Goal: Information Seeking & Learning: Check status

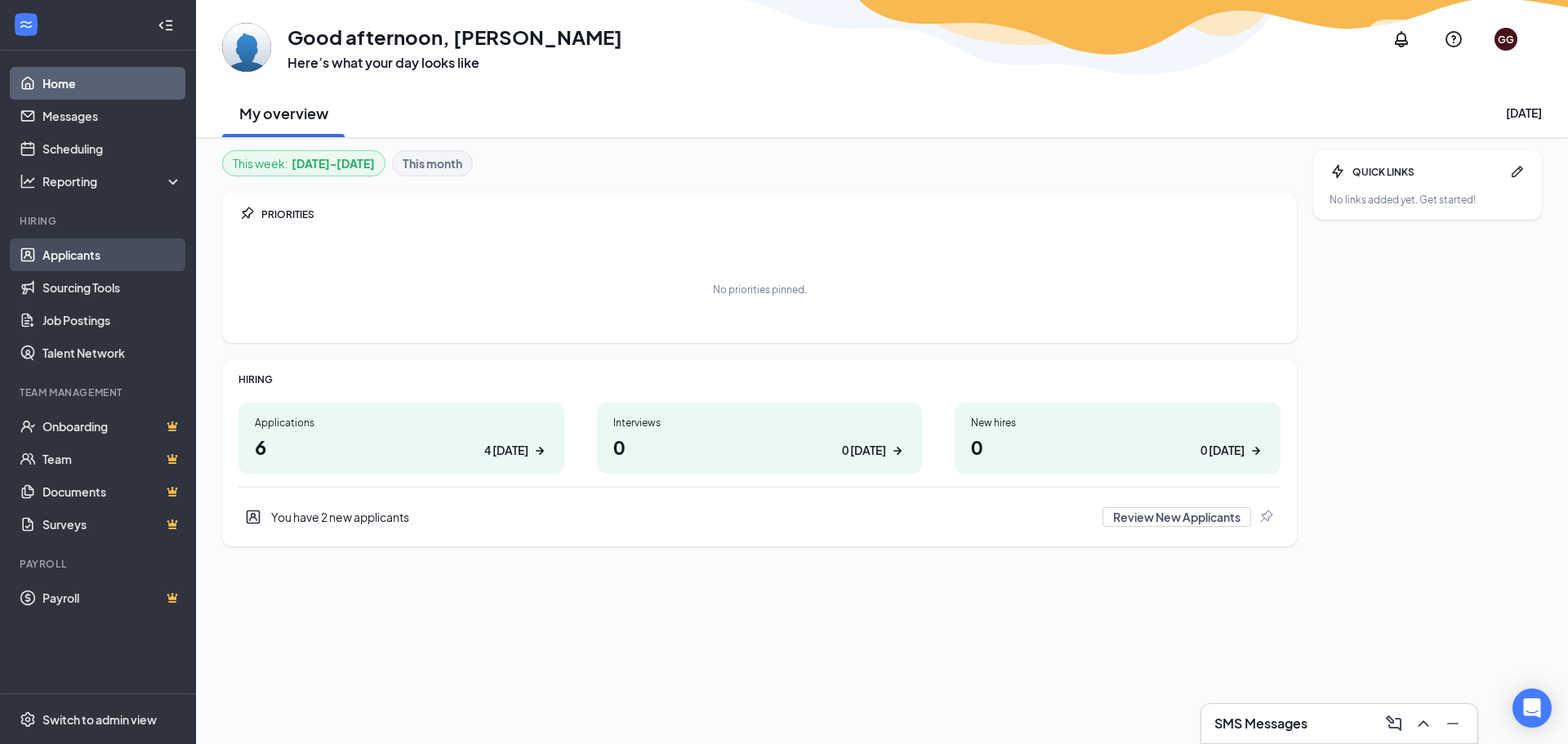
click at [81, 247] on link "Applicants" at bounding box center [112, 255] width 140 height 33
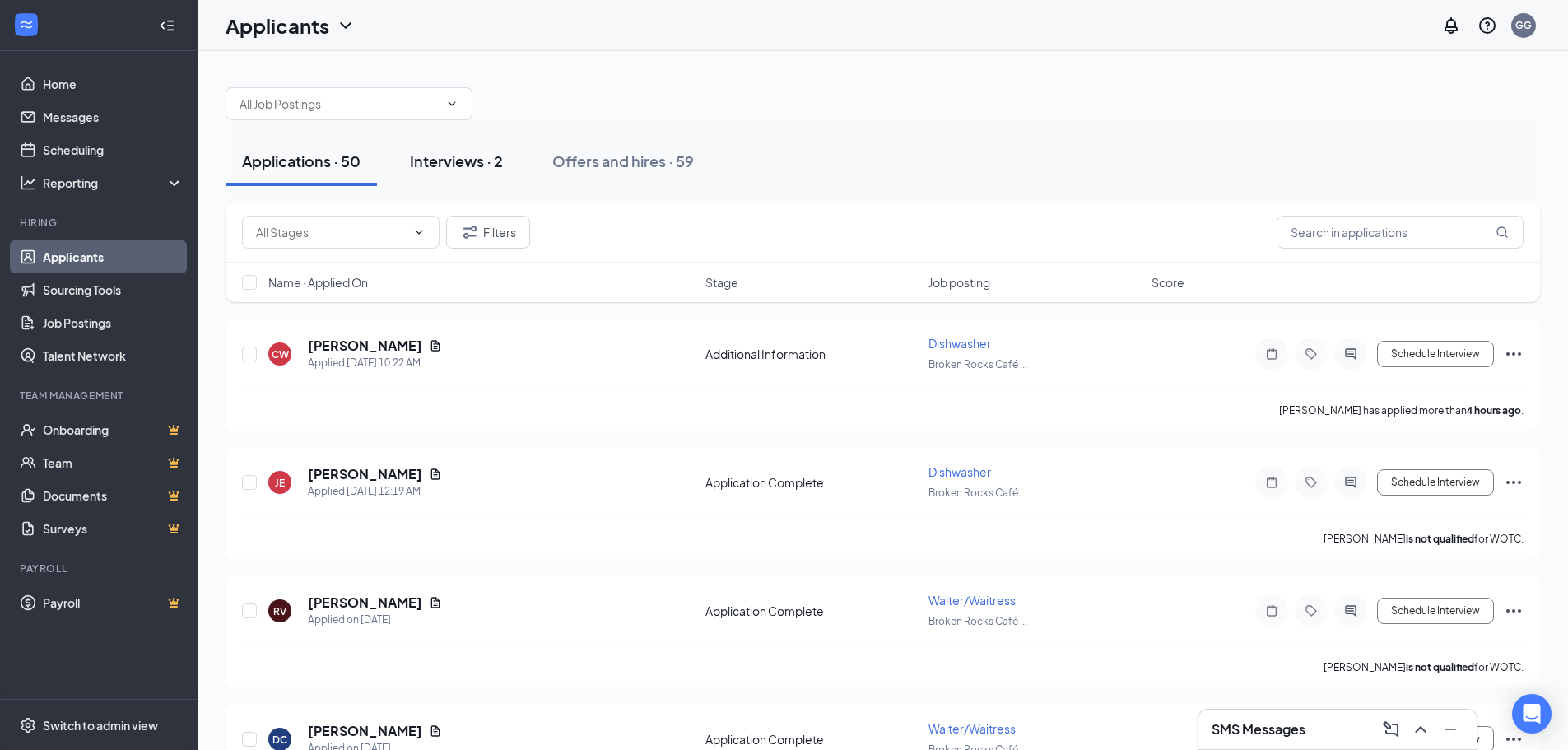
click at [473, 156] on div "Interviews · 2" at bounding box center [457, 161] width 93 height 20
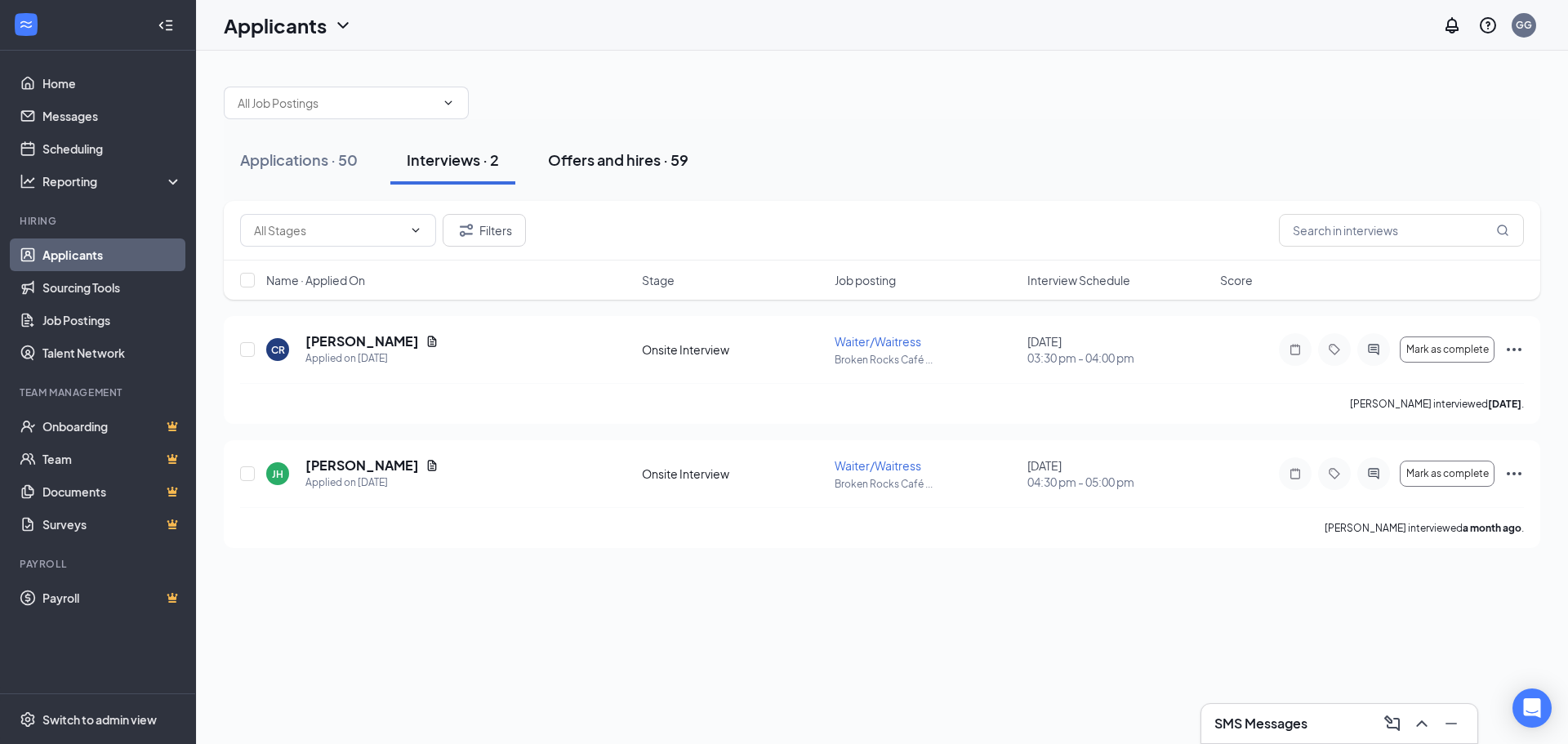
click at [632, 156] on div "Offers and hires · 59" at bounding box center [618, 159] width 141 height 20
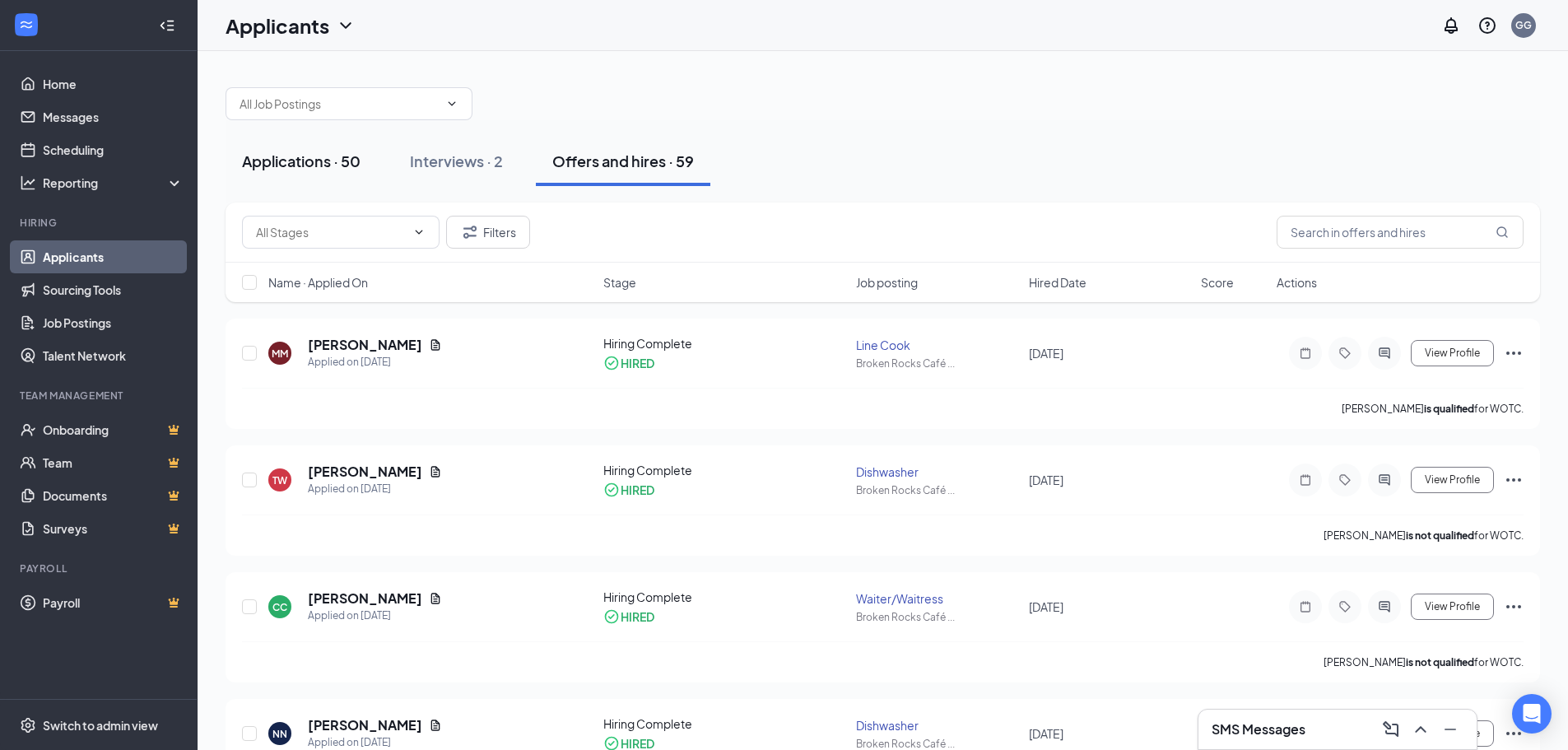
click at [311, 161] on div "Applications · 50" at bounding box center [301, 161] width 119 height 20
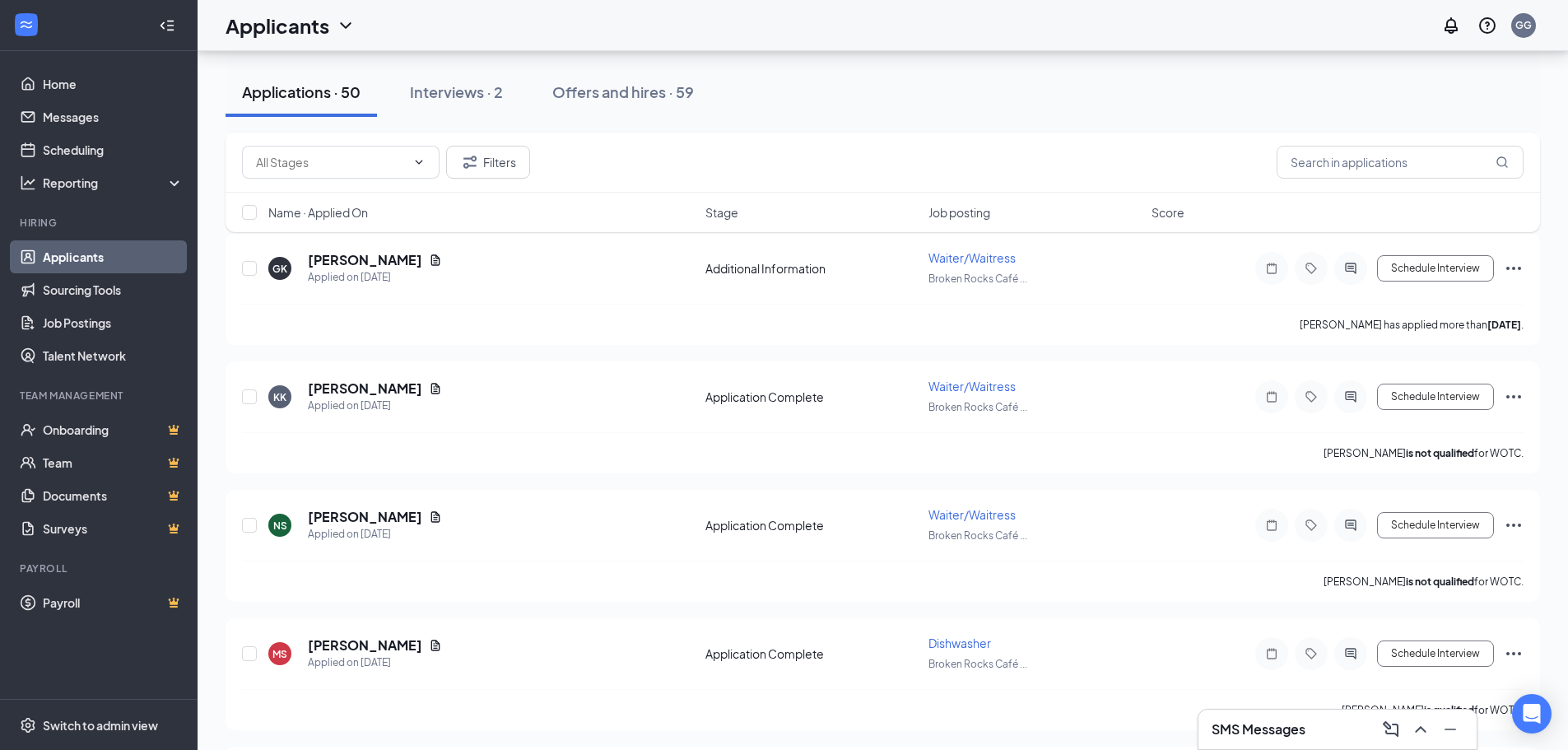
scroll to position [1565, 0]
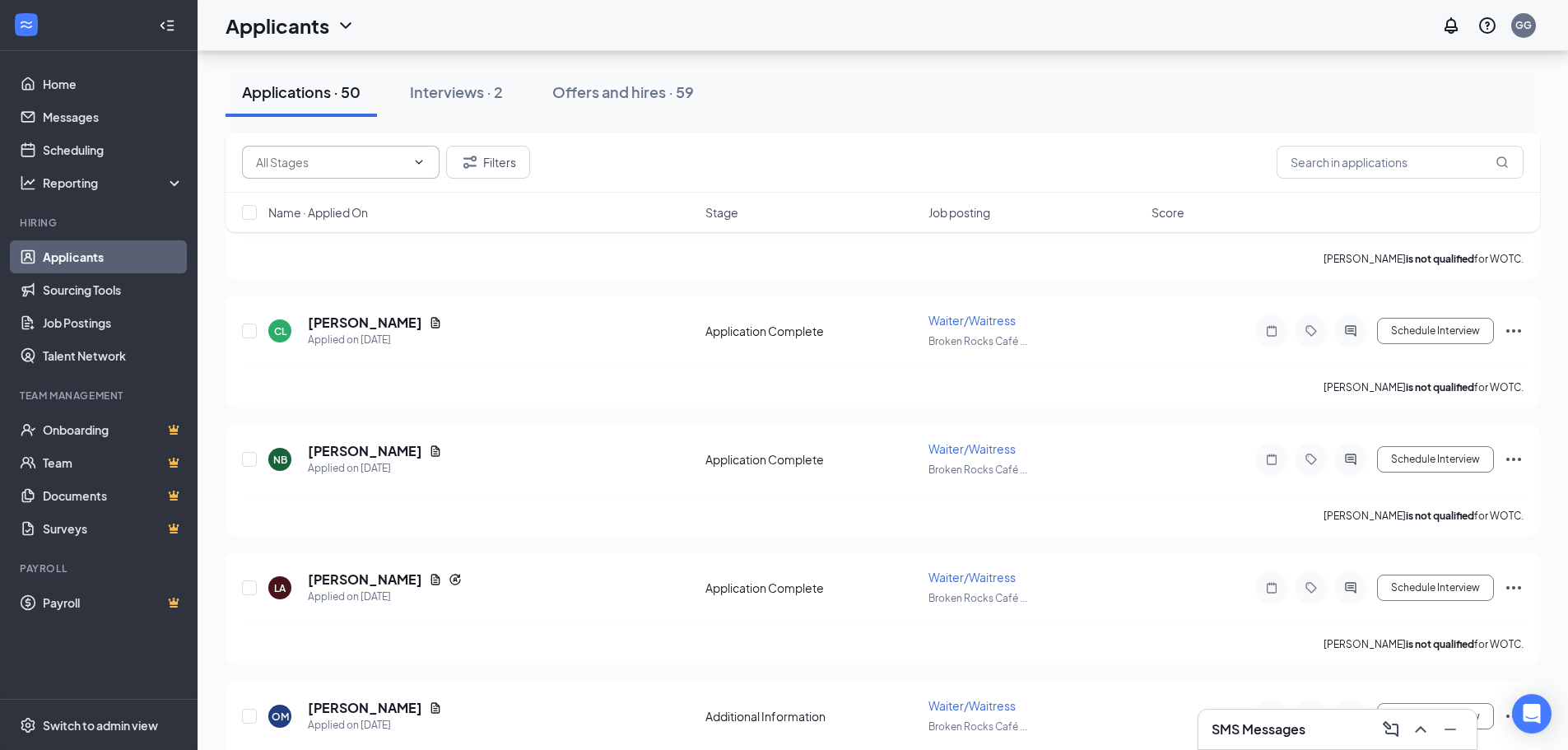
click at [346, 165] on input "text" at bounding box center [331, 162] width 149 height 18
click at [700, 146] on div "Additional Information (13) Application Complete (37) Filters" at bounding box center [883, 162] width 1282 height 33
click at [248, 215] on input "checkbox" at bounding box center [249, 212] width 15 height 15
checkbox input "true"
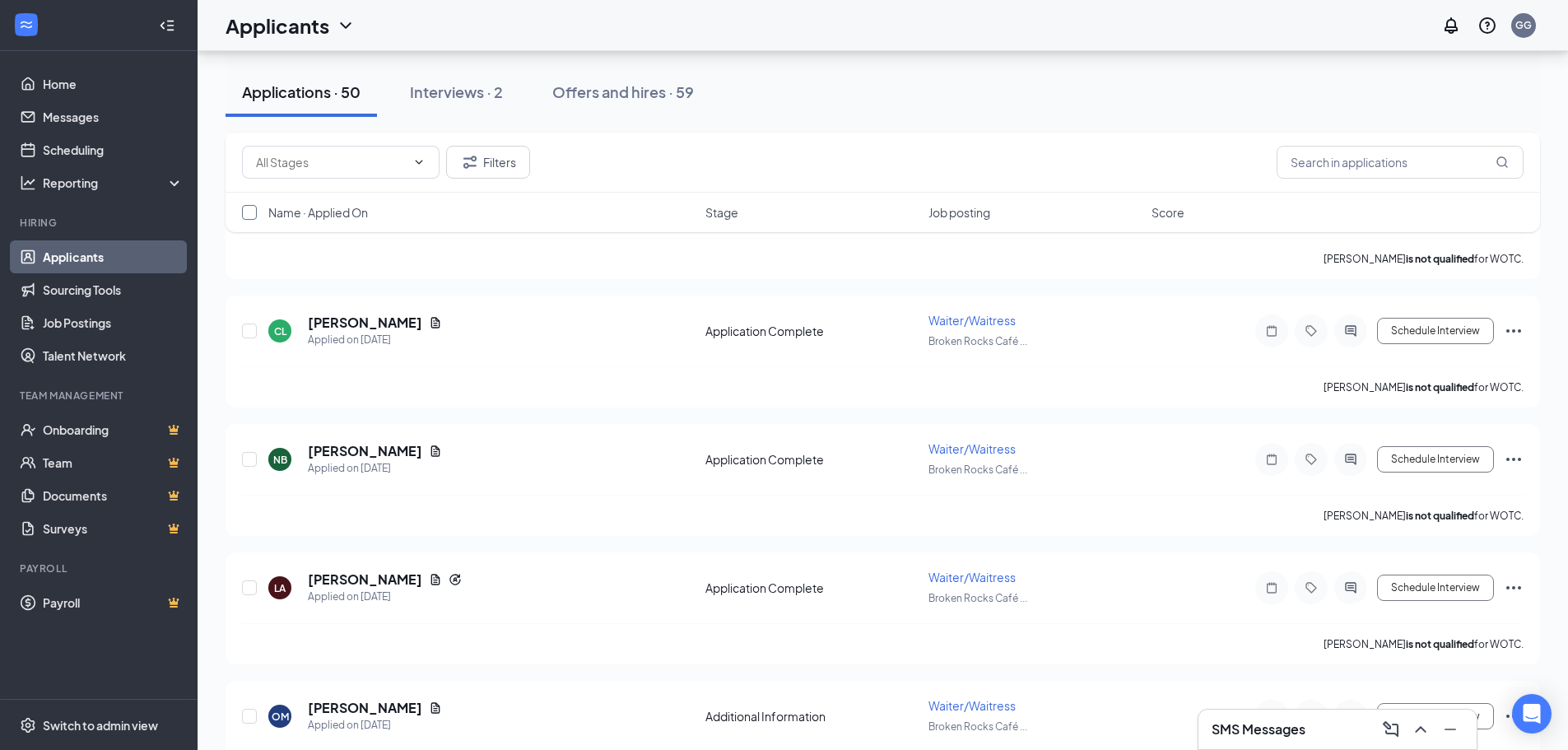
checkbox input "true"
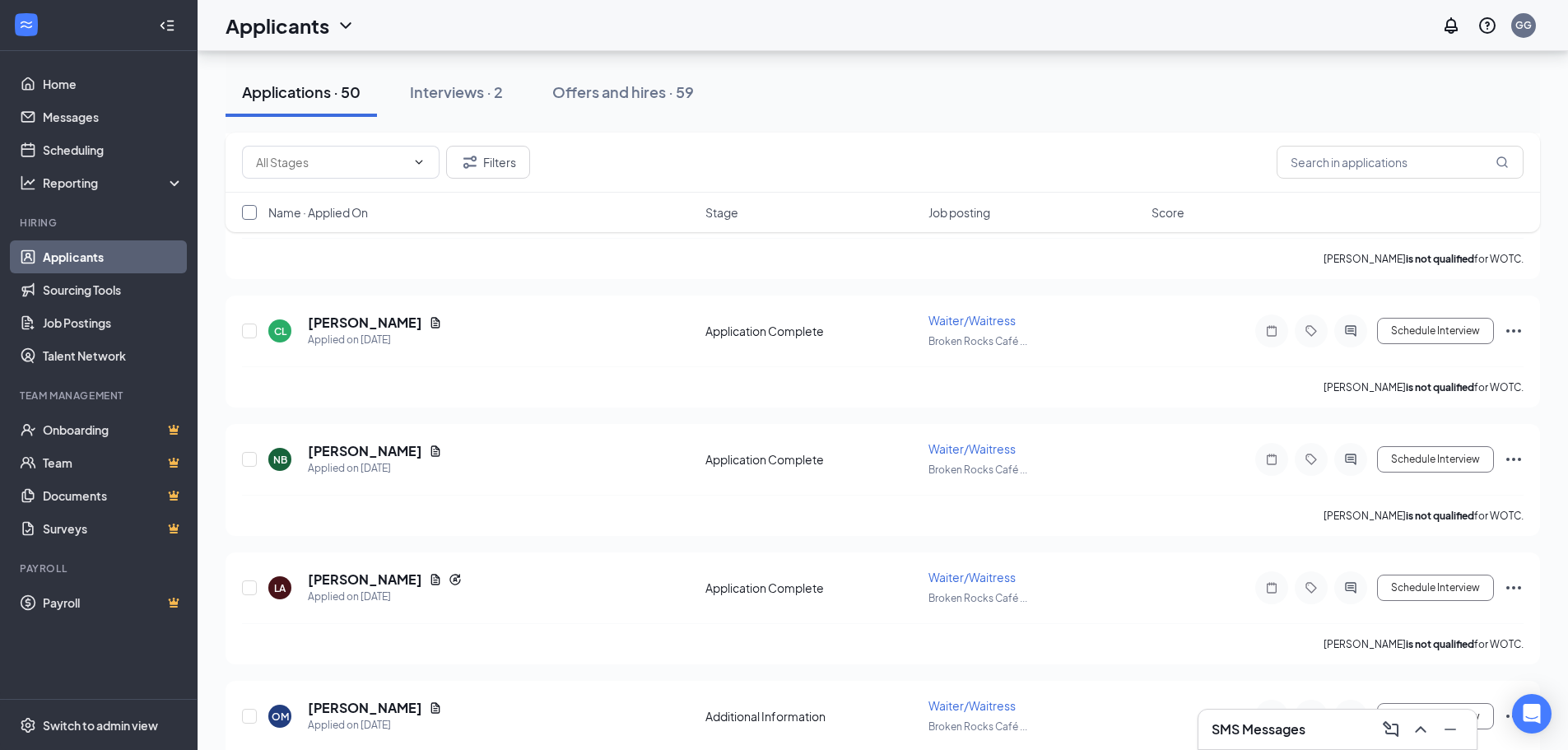
checkbox input "true"
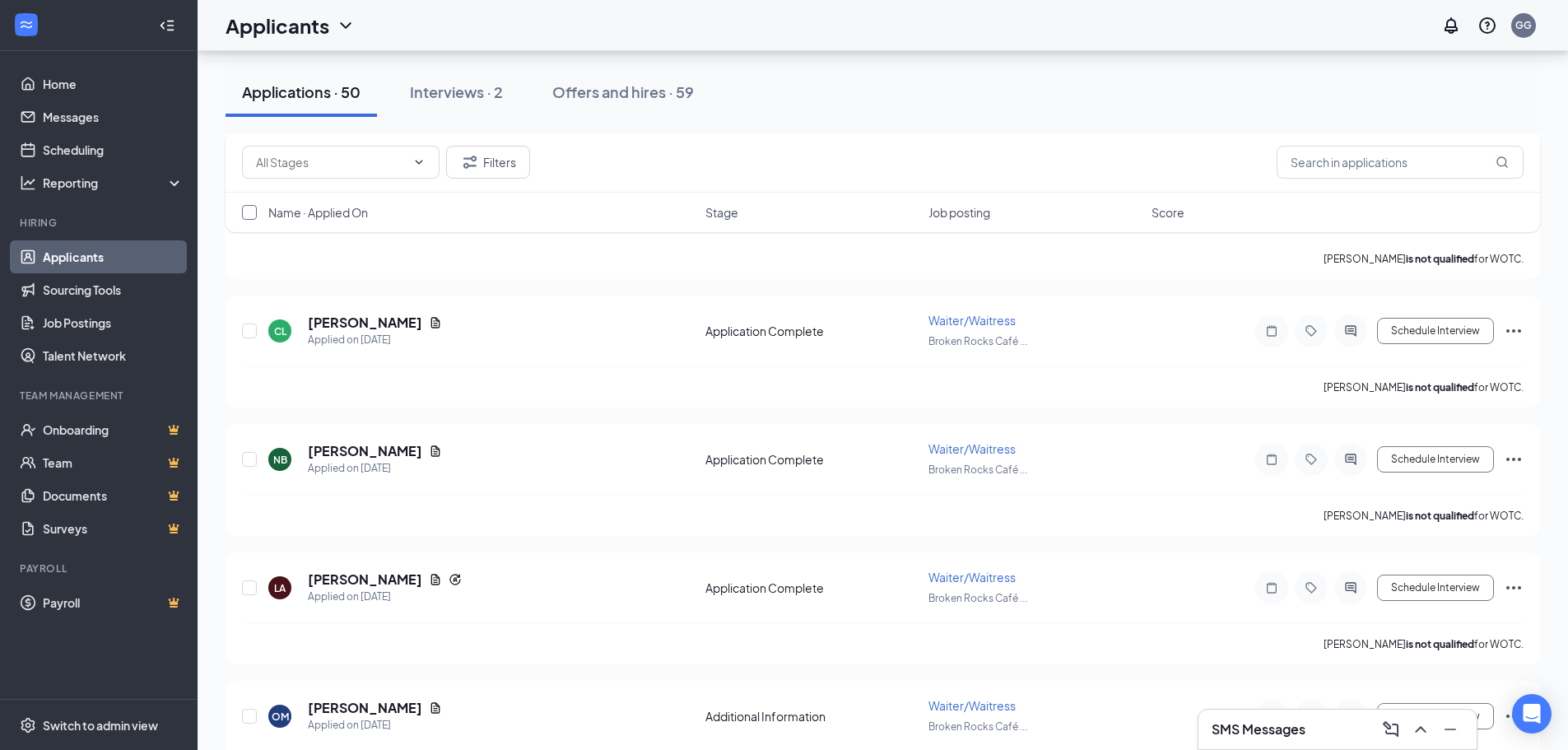
checkbox input "true"
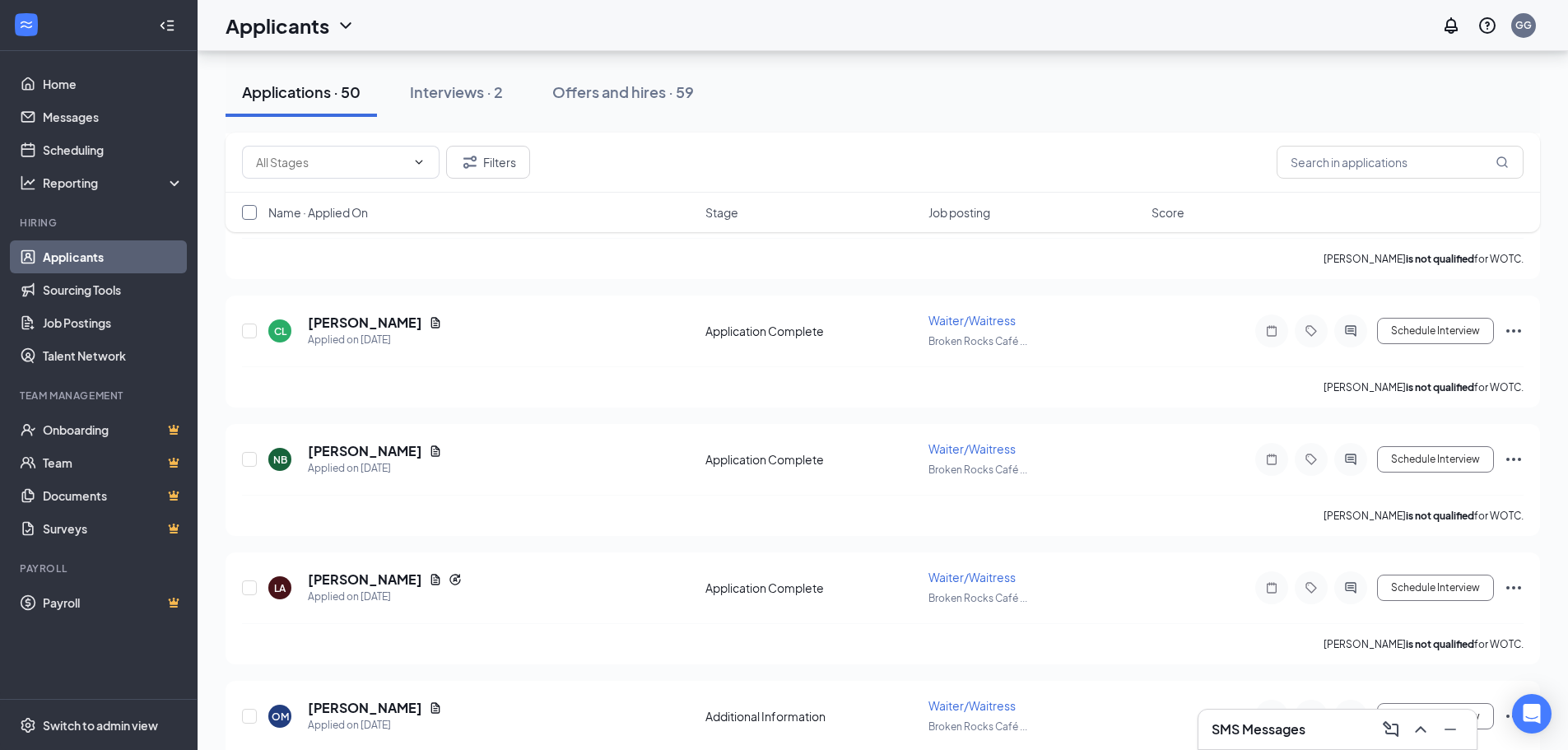
checkbox input "true"
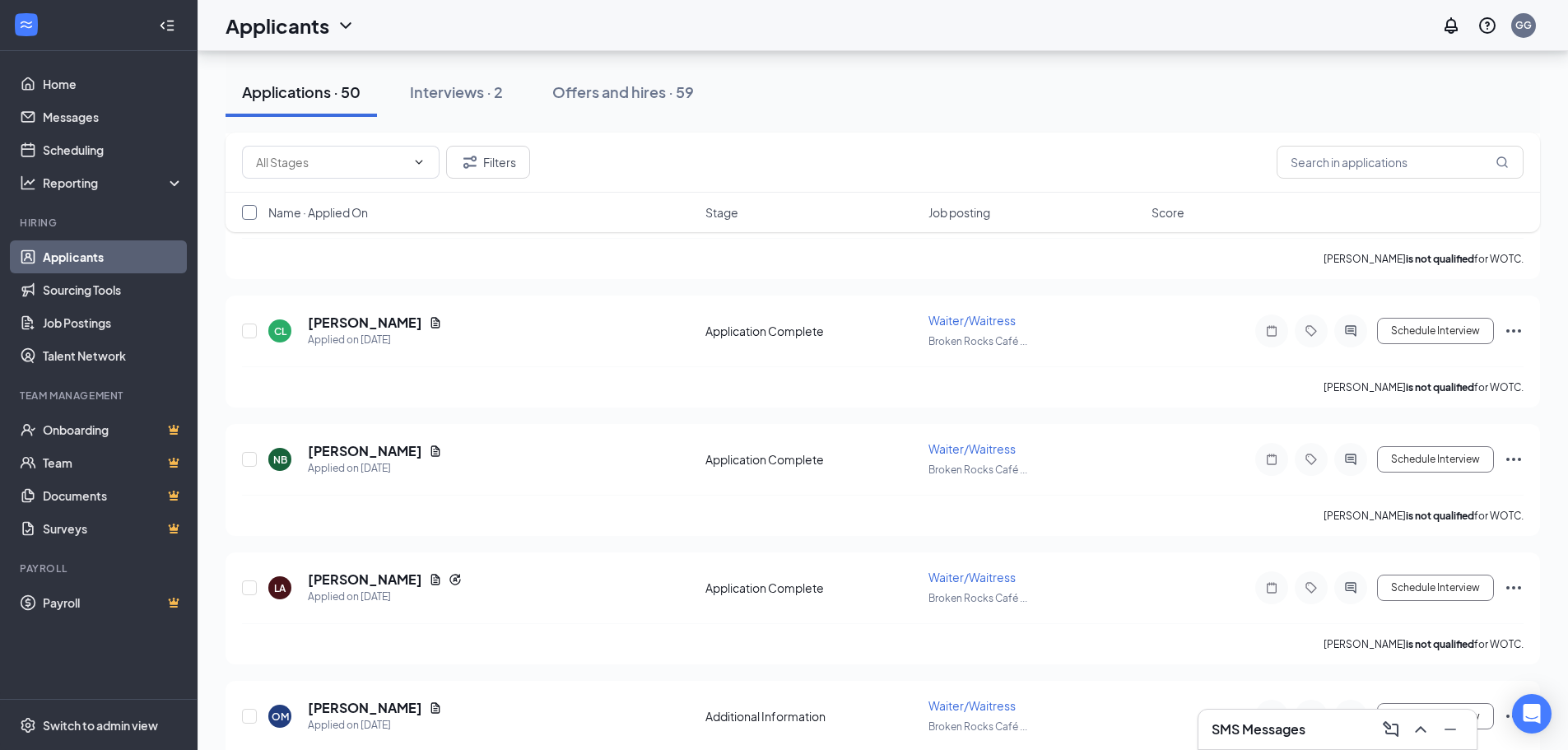
checkbox input "true"
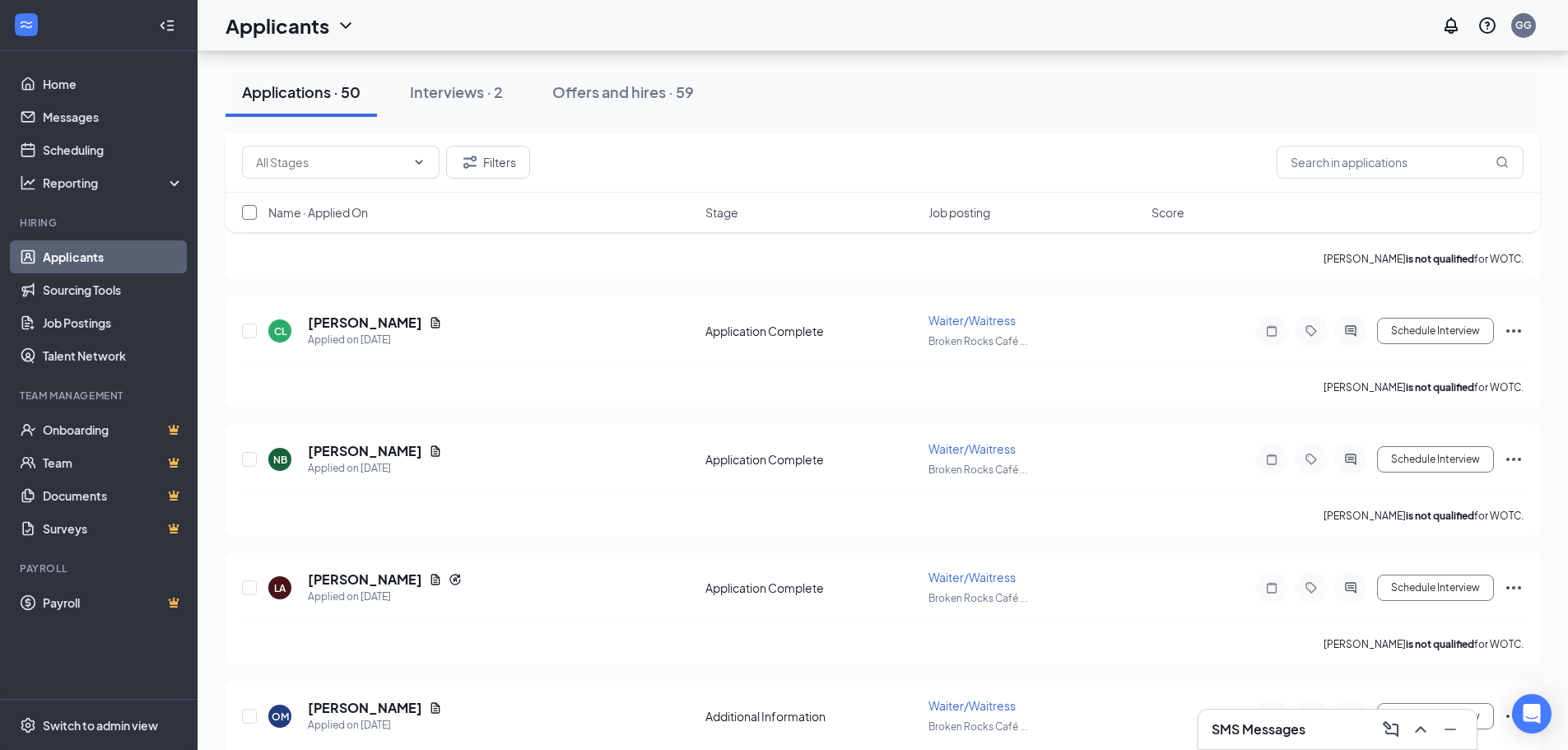
checkbox input "true"
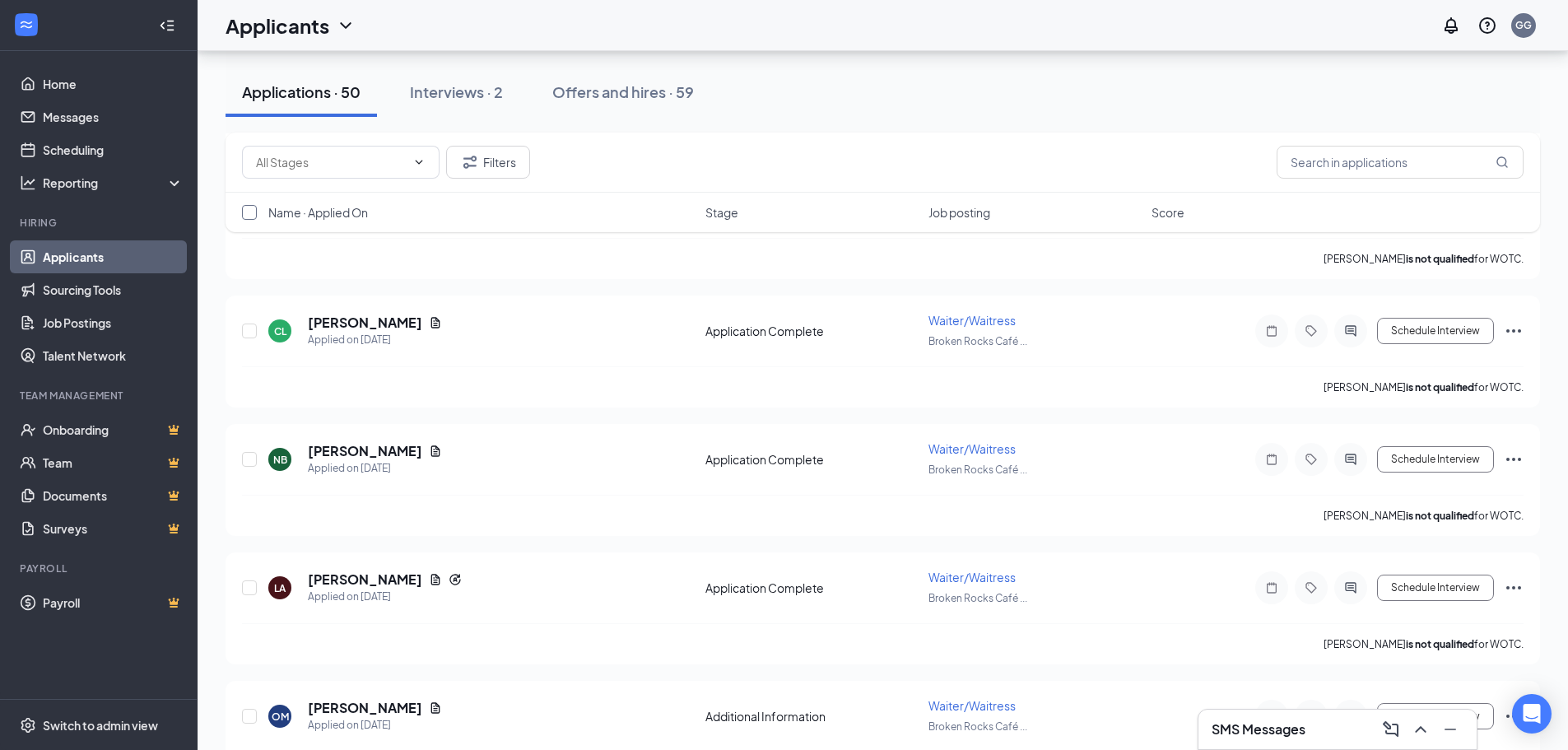
checkbox input "true"
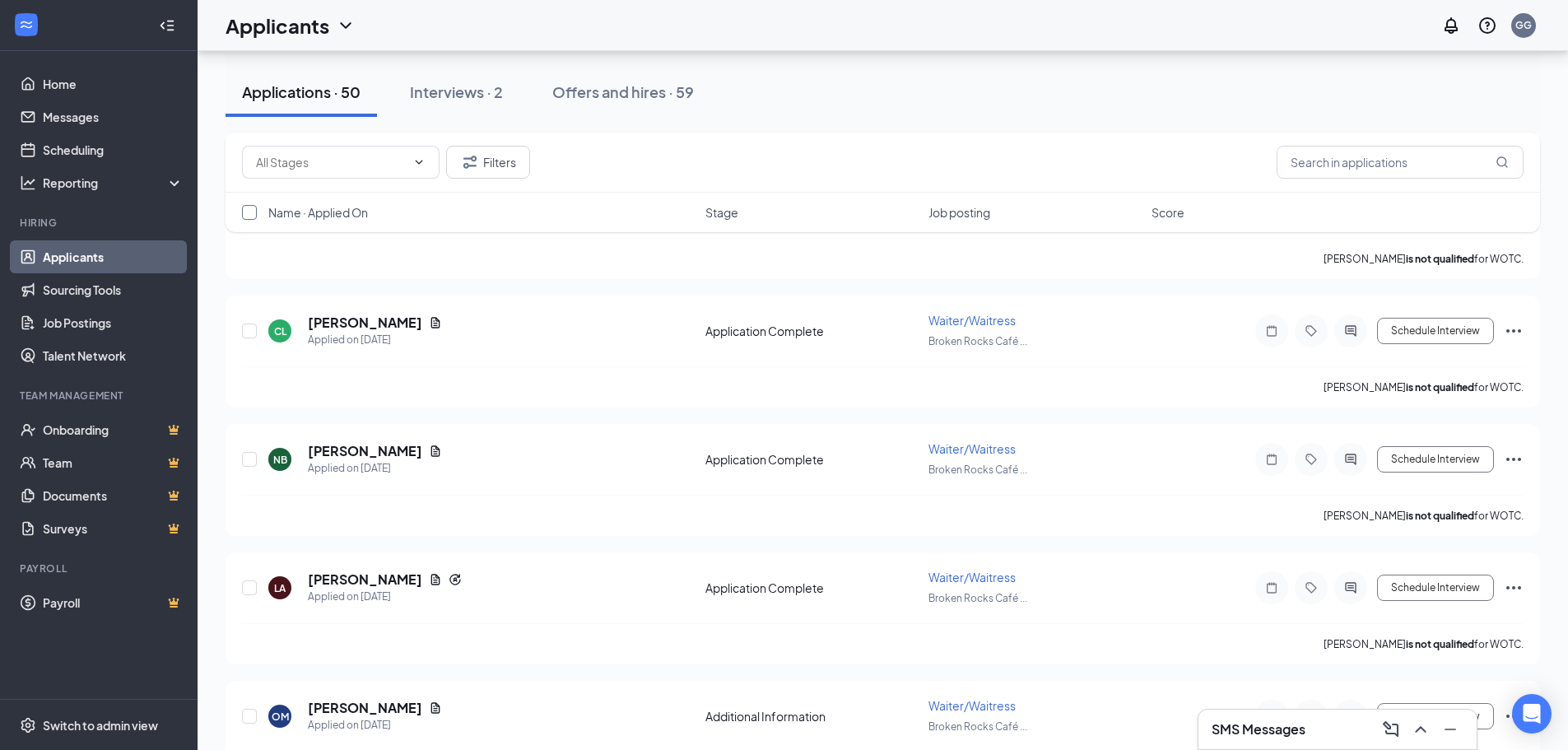
checkbox input "true"
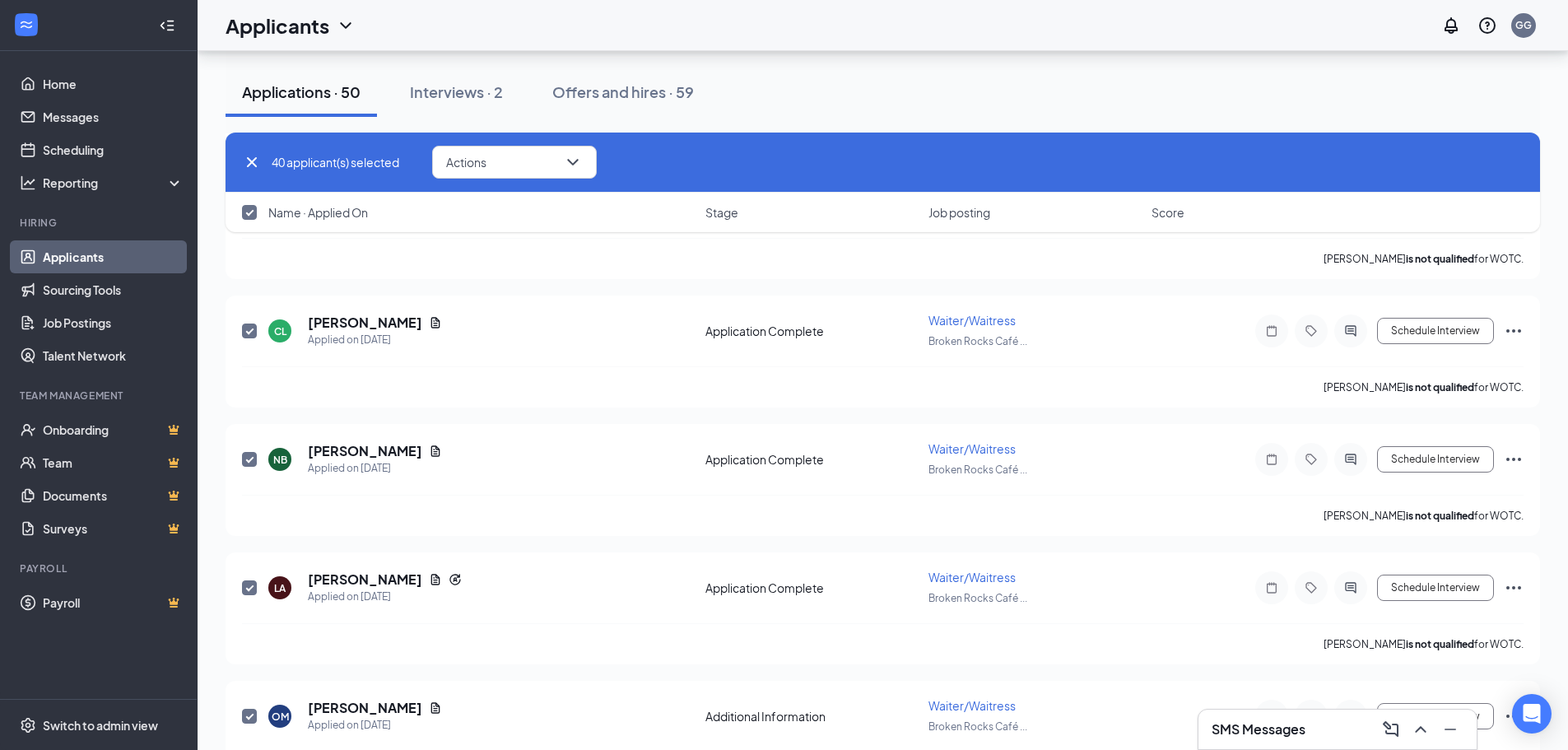
click at [249, 211] on input "checkbox" at bounding box center [249, 212] width 15 height 15
checkbox input "false"
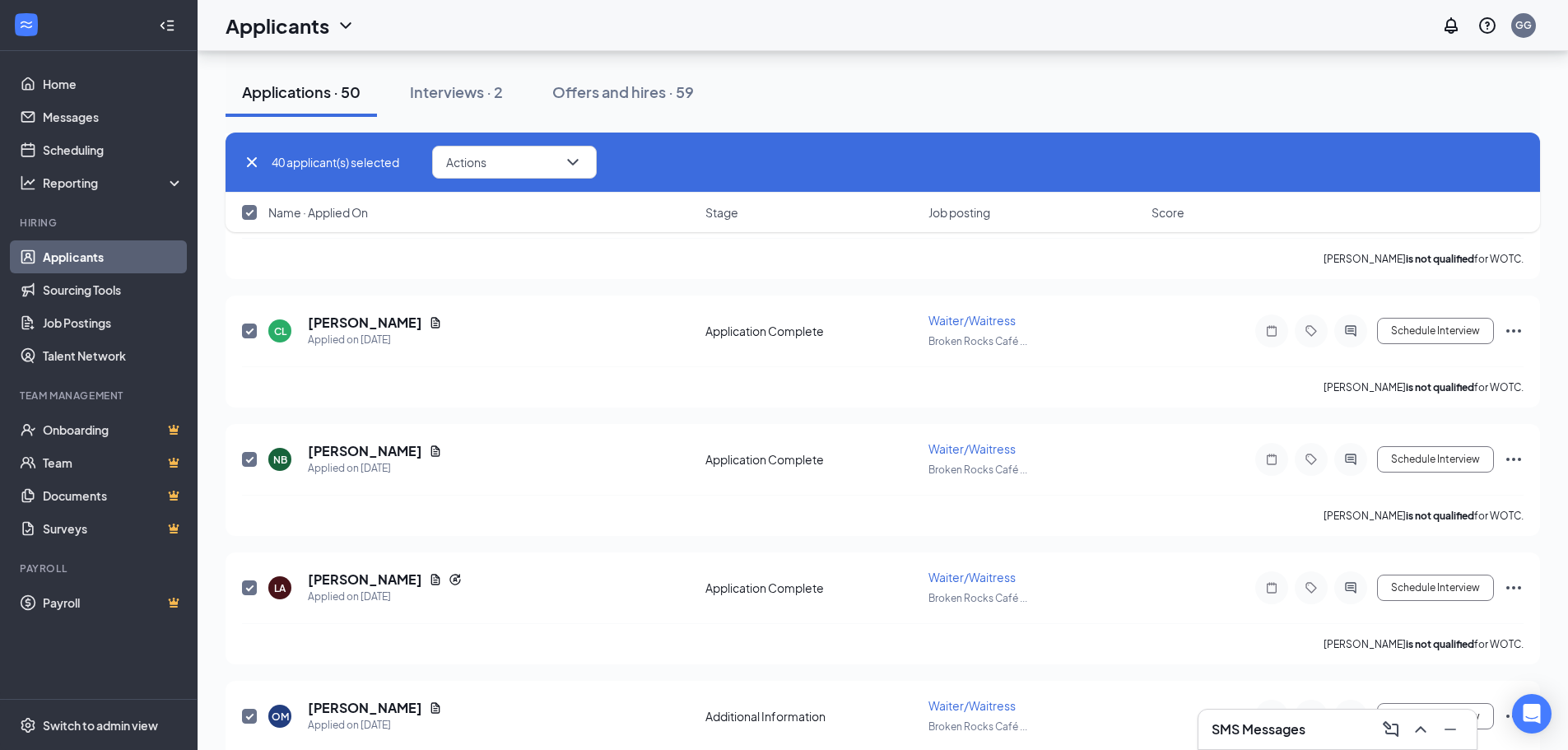
checkbox input "false"
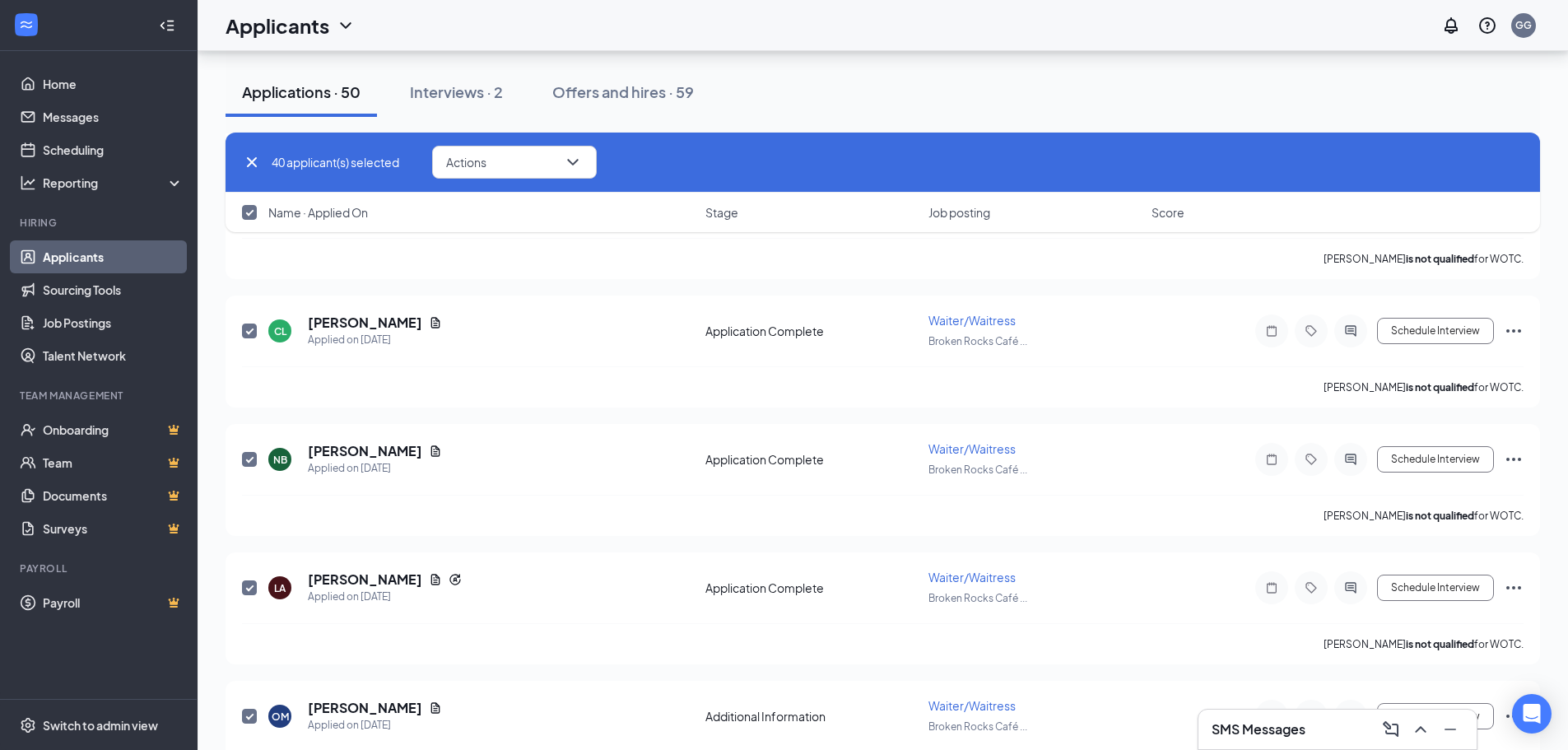
checkbox input "false"
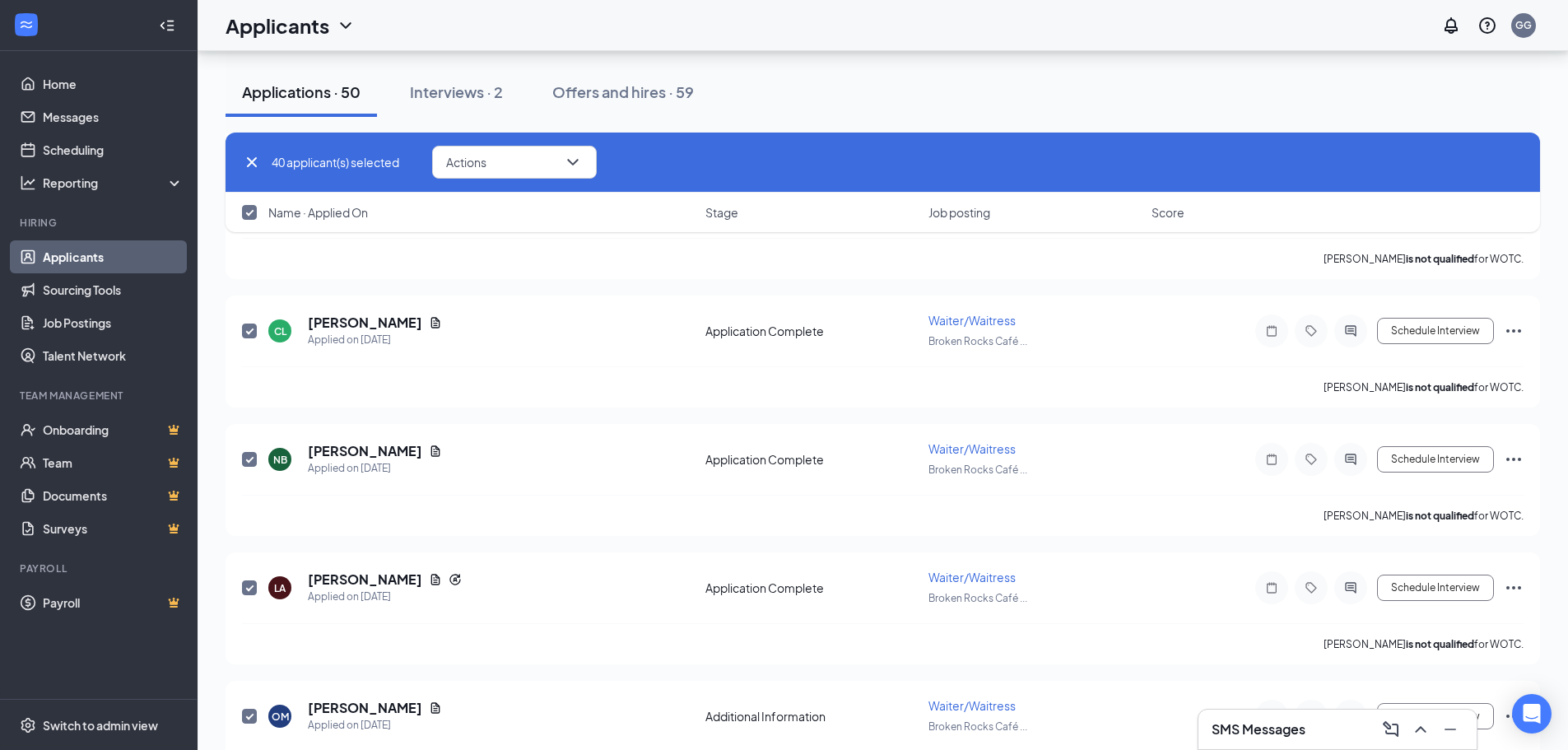
checkbox input "false"
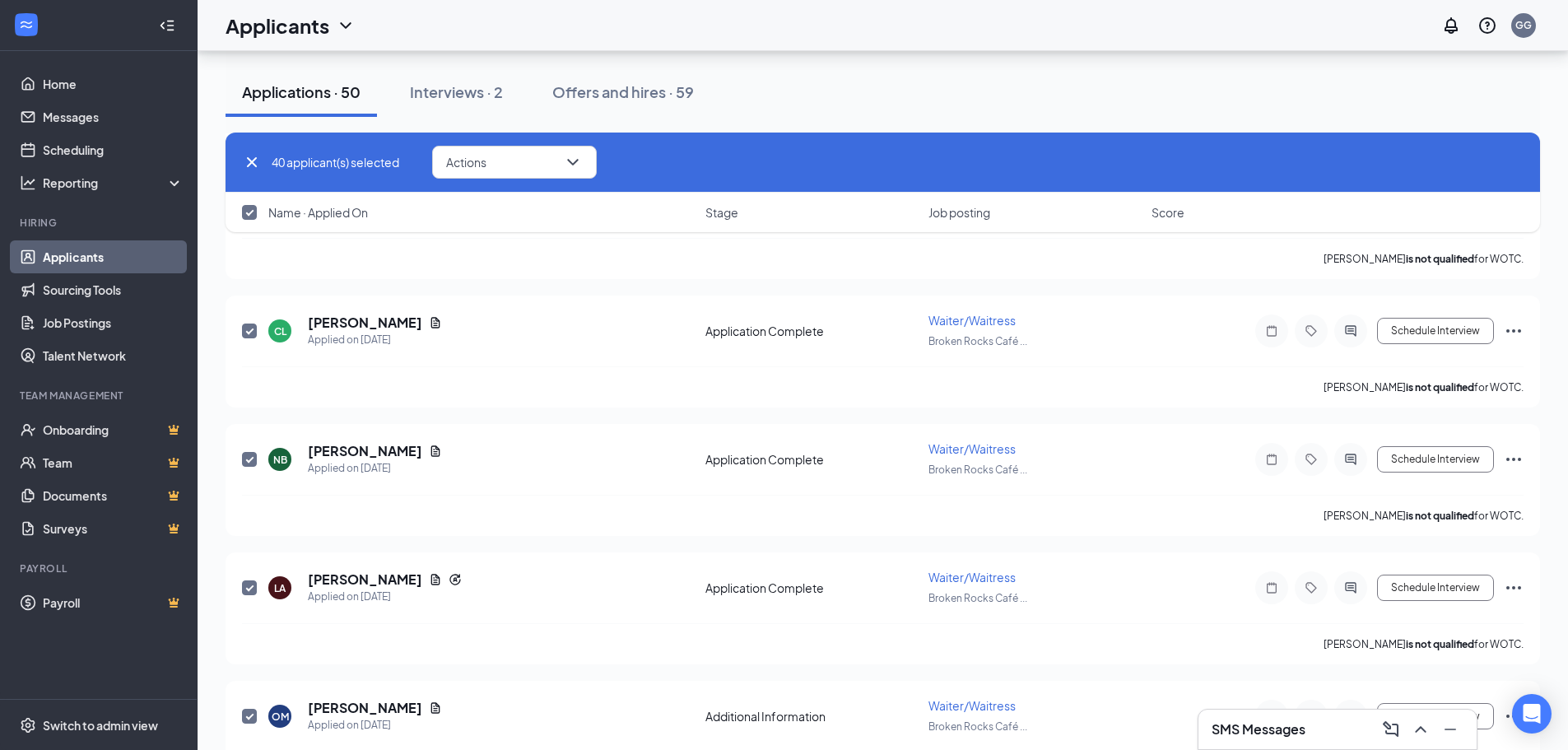
checkbox input "false"
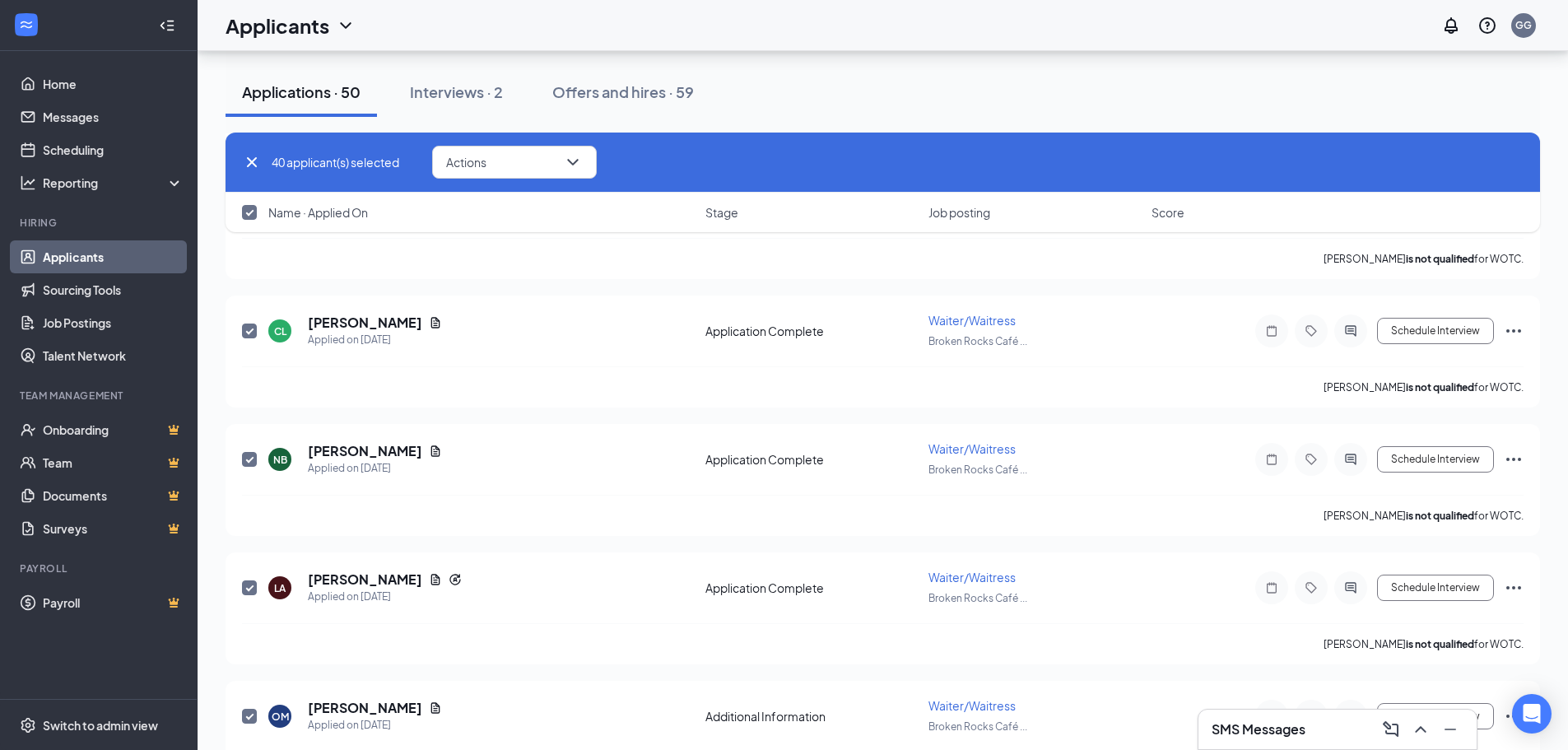
checkbox input "false"
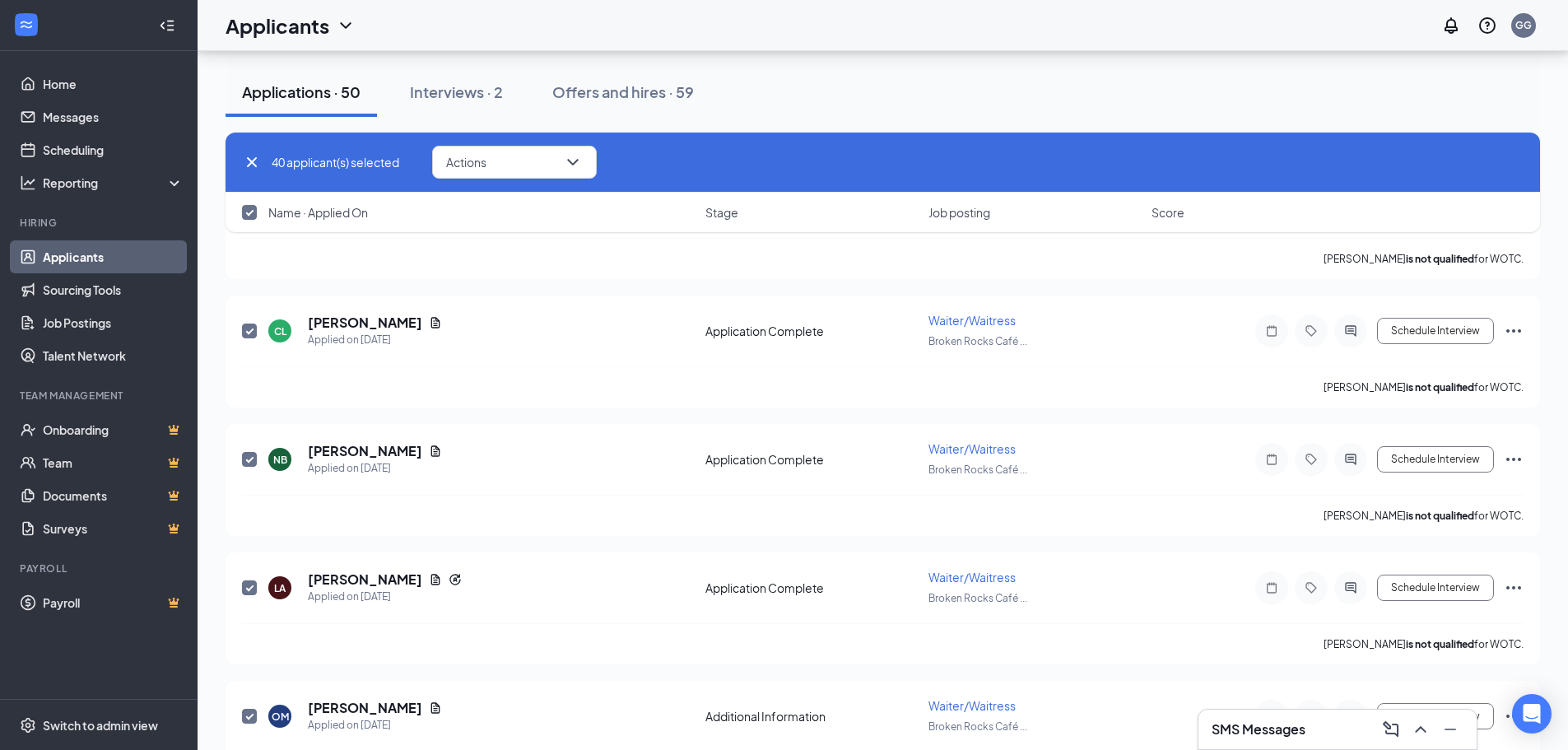
checkbox input "false"
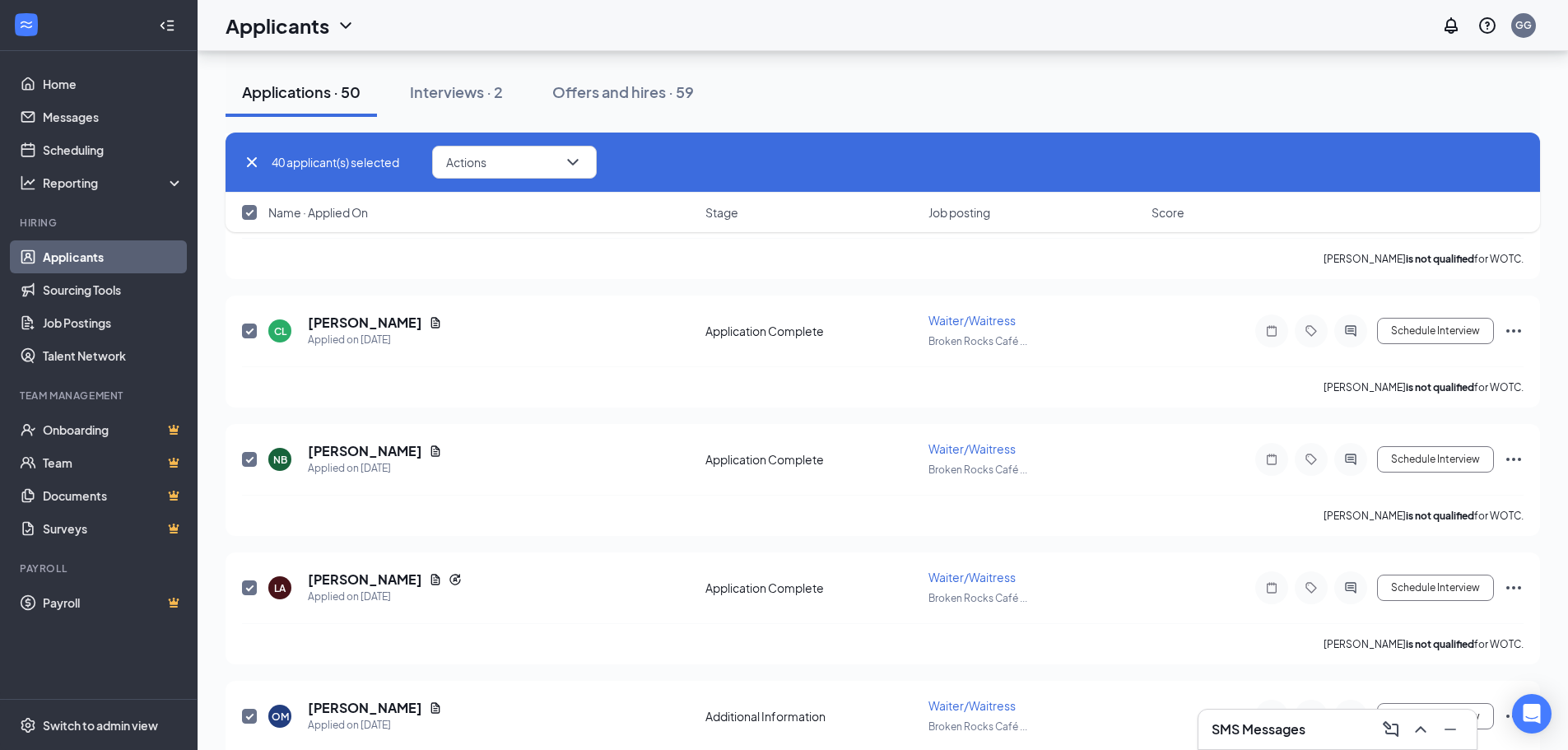
checkbox input "false"
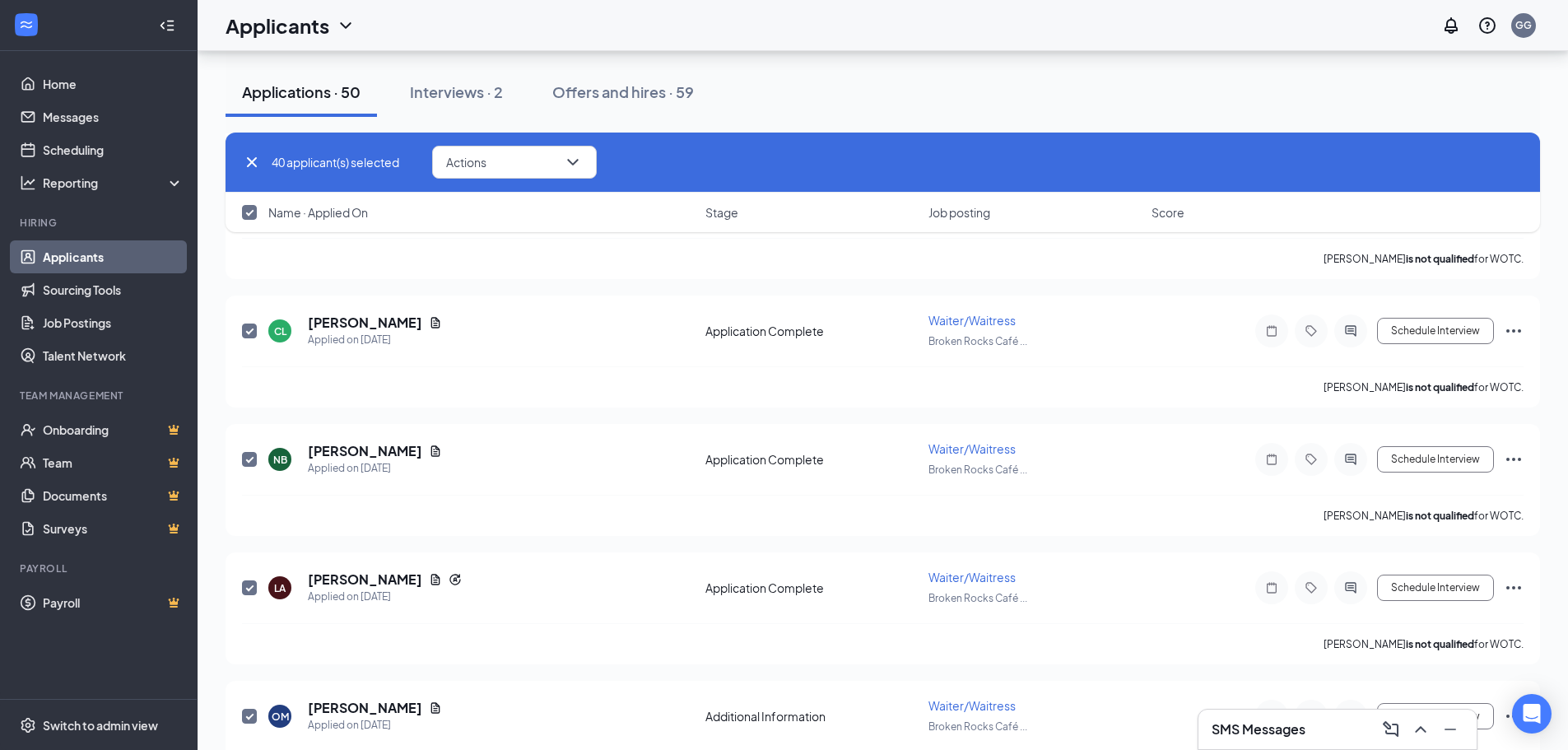
checkbox input "false"
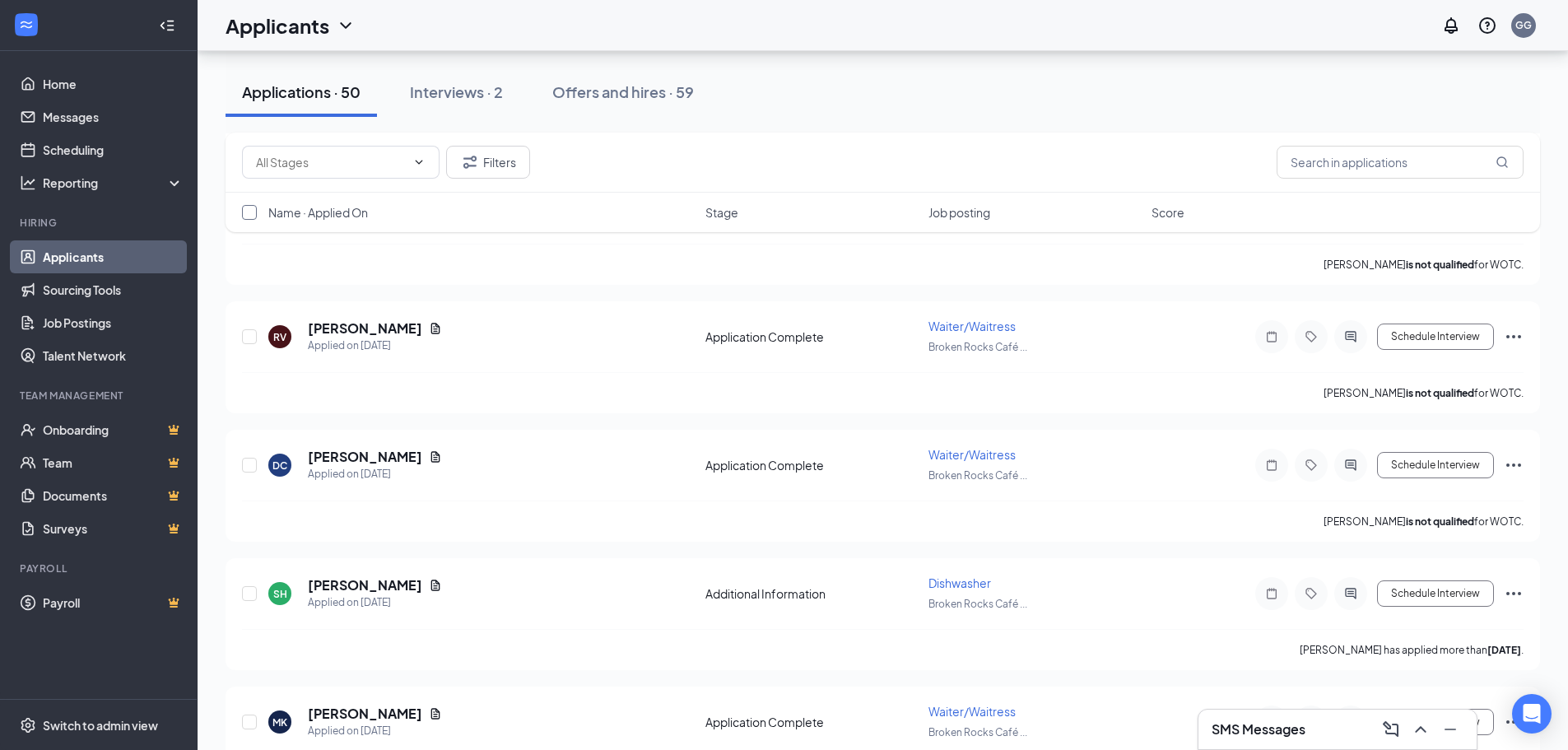
scroll to position [0, 0]
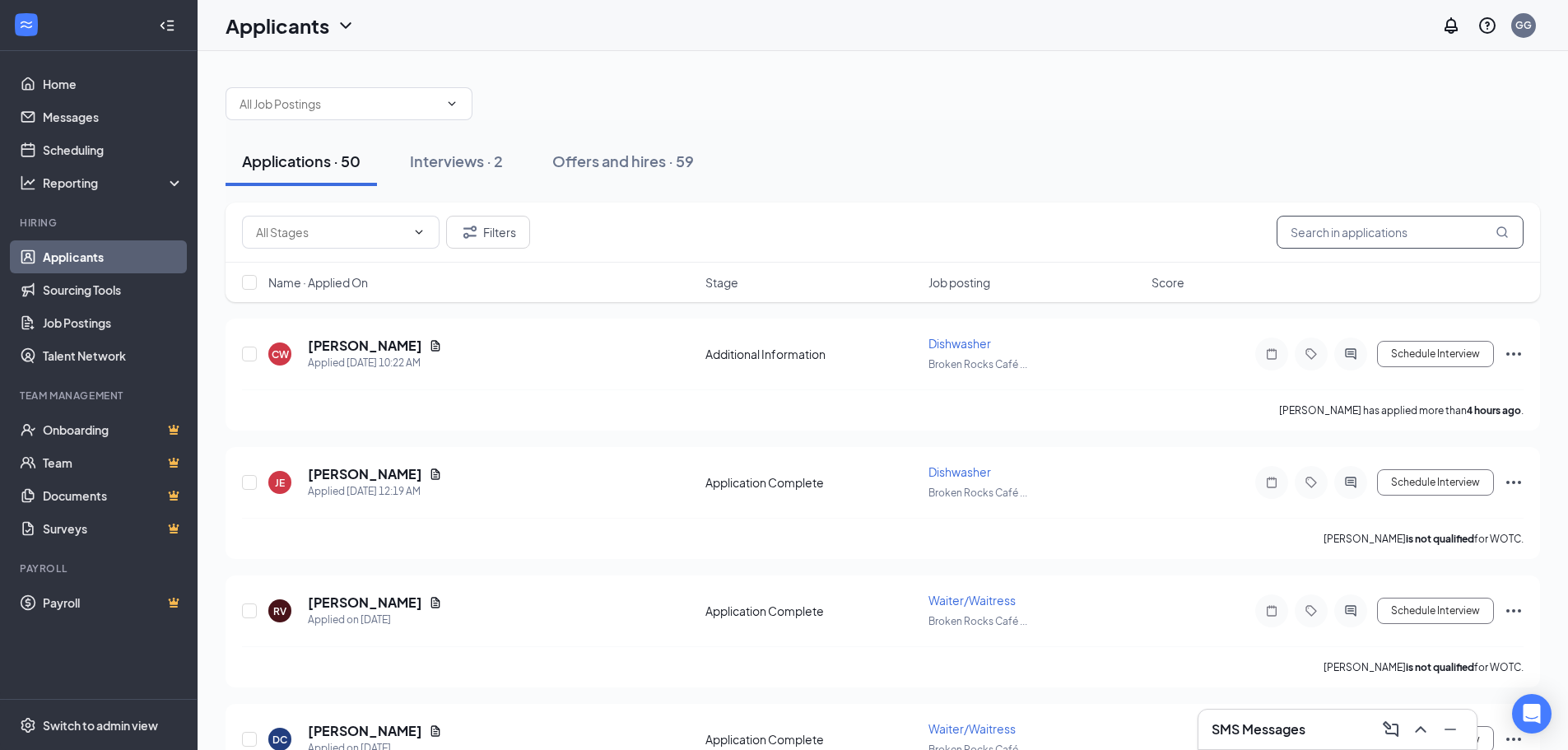
click at [1351, 230] on input "text" at bounding box center [1400, 232] width 247 height 33
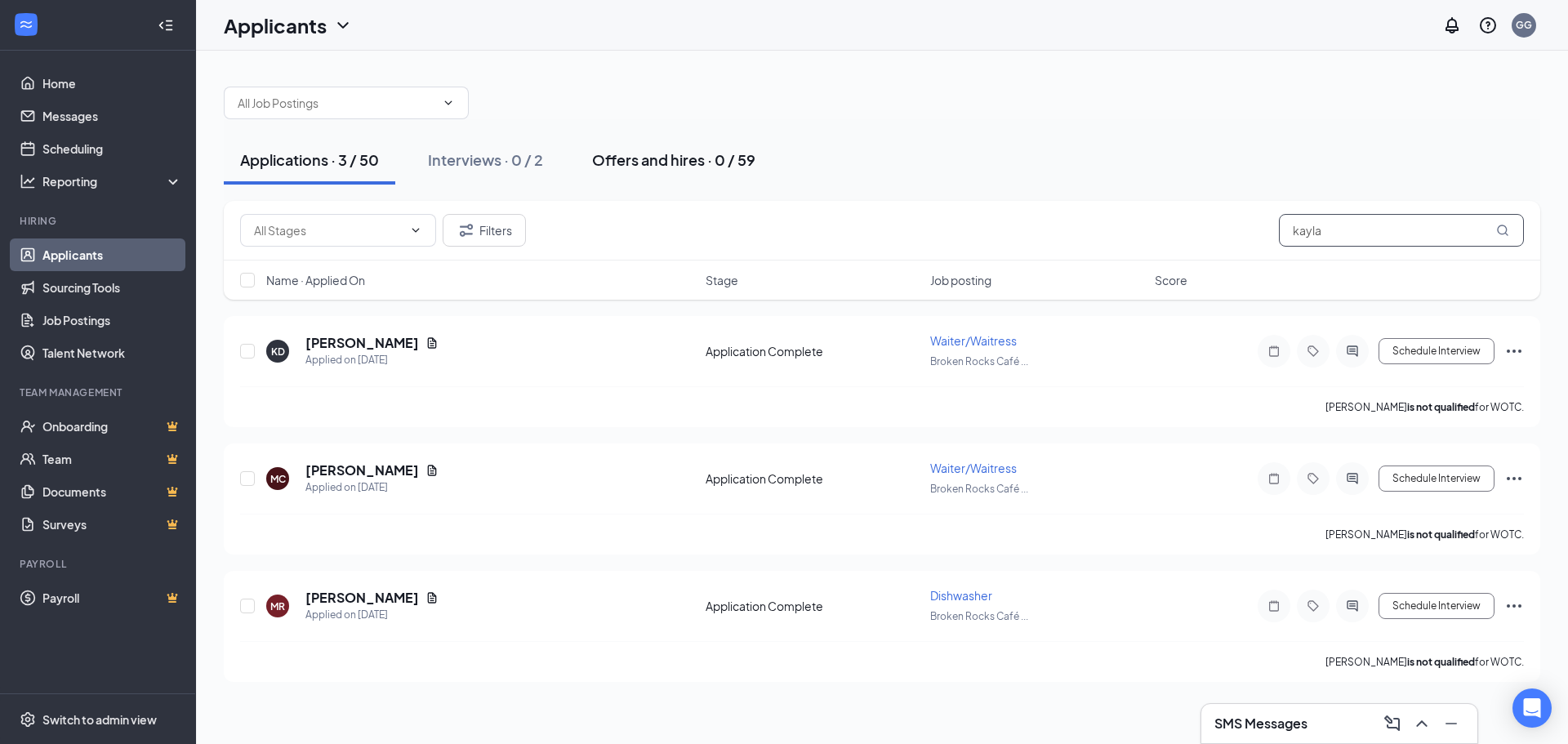
type input "kayla"
click at [677, 171] on button "Offers and hires · 0 / 59" at bounding box center [673, 160] width 196 height 49
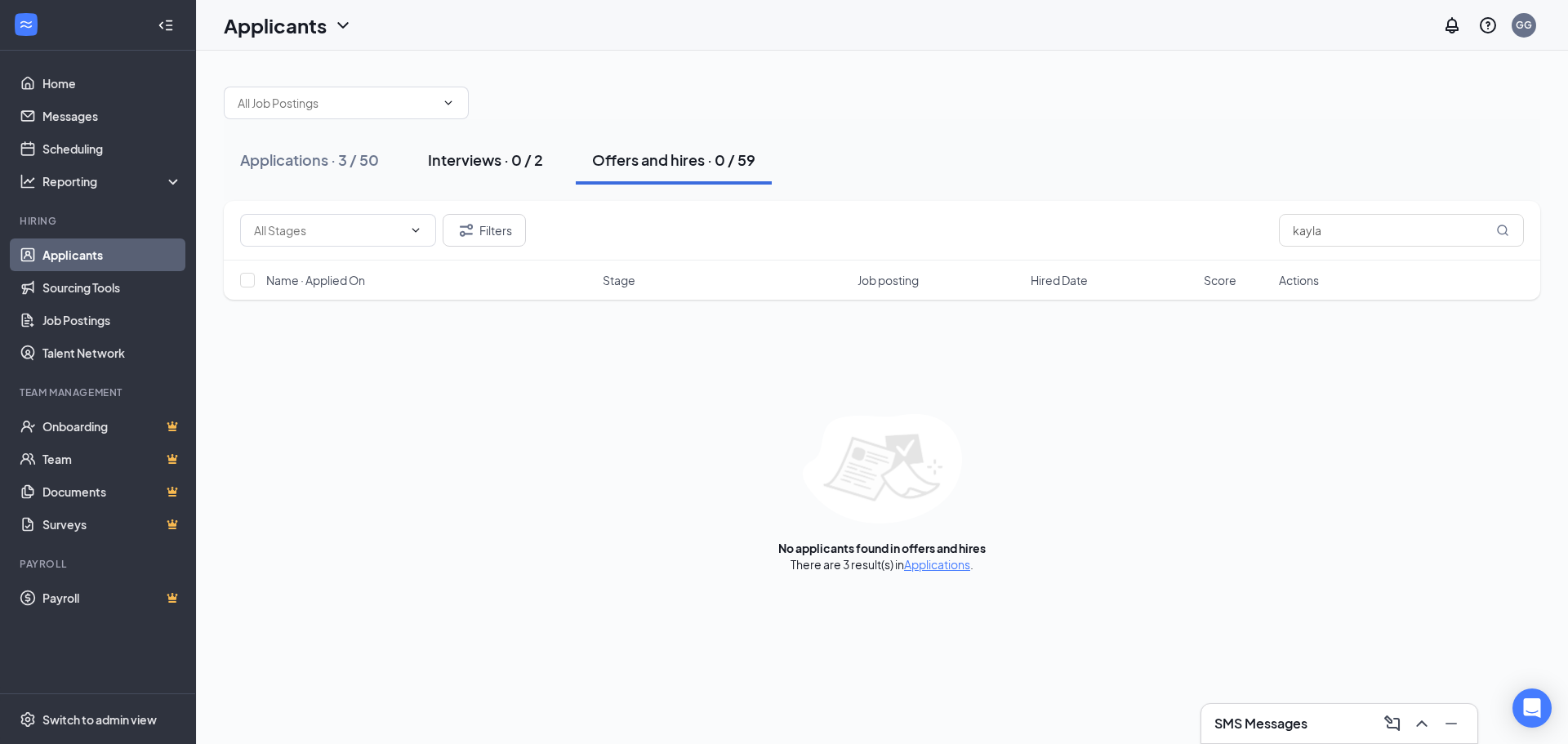
click at [510, 156] on div "Interviews · 0 / 2" at bounding box center [486, 159] width 115 height 20
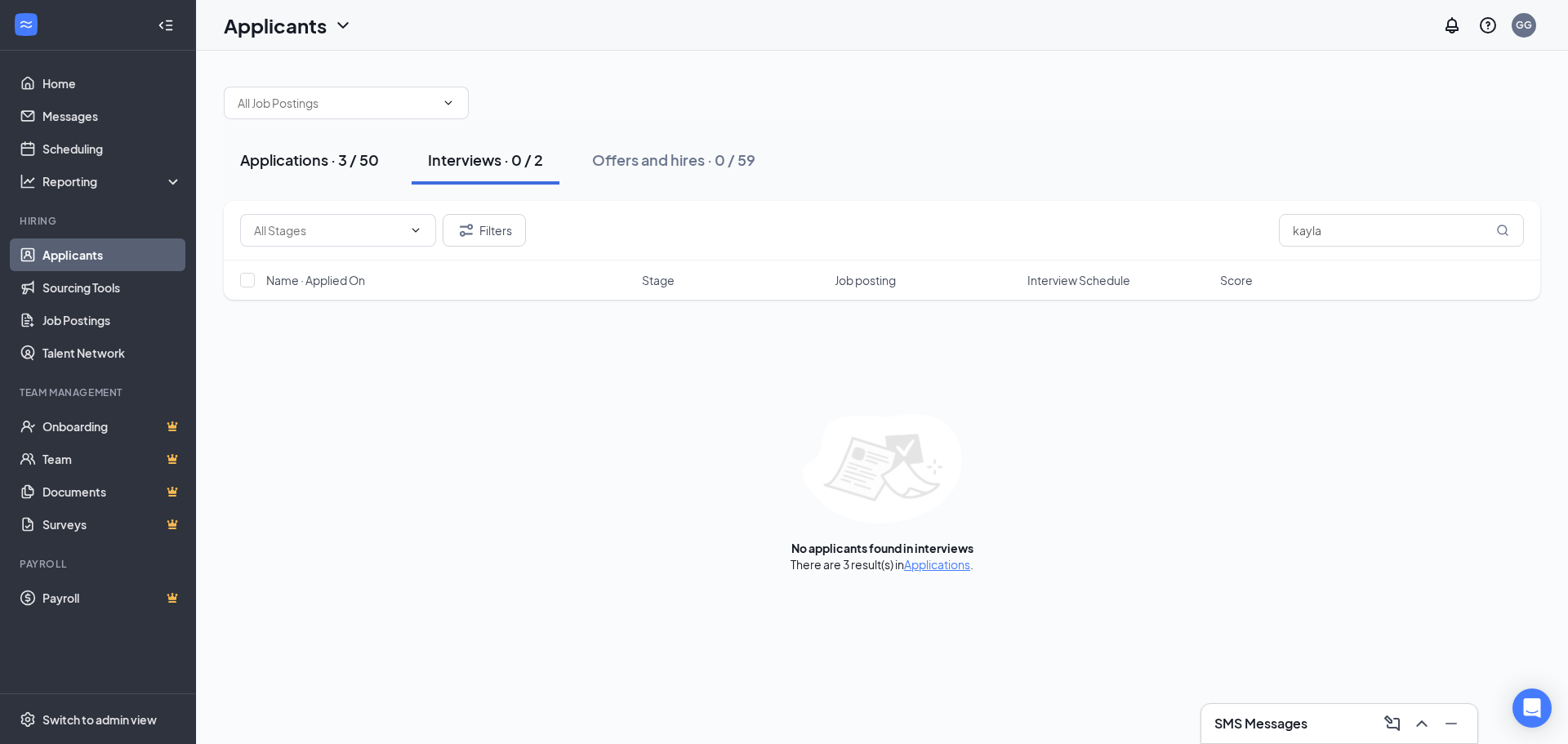
click at [307, 158] on div "Applications · 3 / 50" at bounding box center [309, 159] width 139 height 20
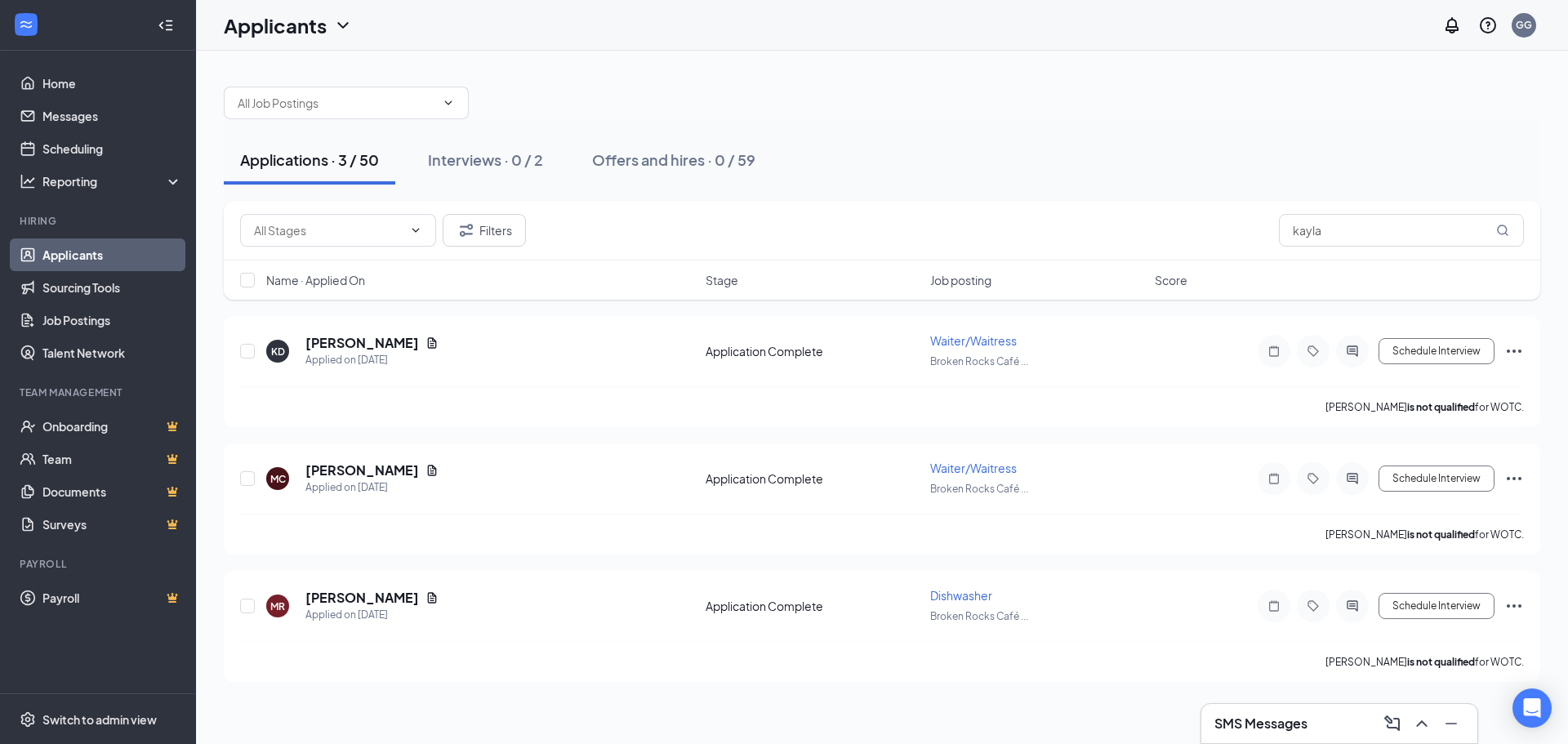
click at [114, 257] on link "Applicants" at bounding box center [112, 255] width 140 height 33
